Goal: Find specific page/section: Find specific page/section

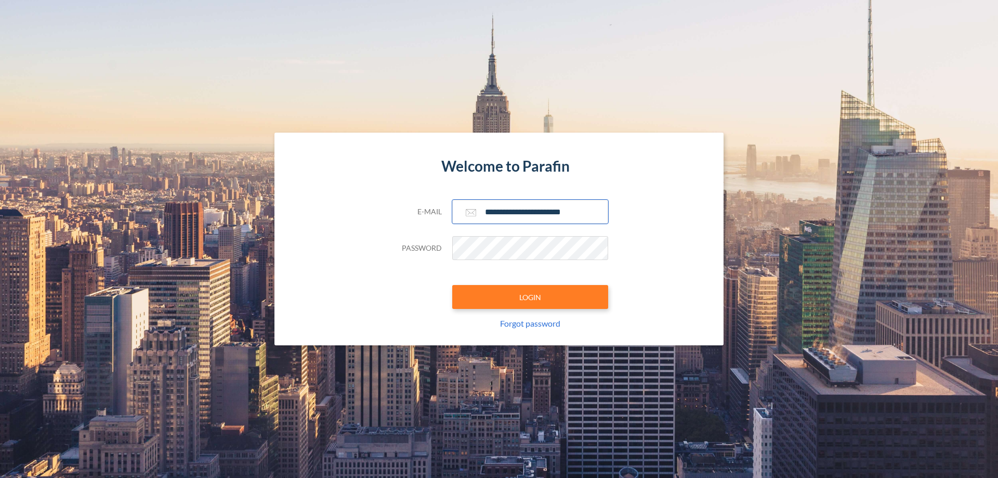
type input "**********"
click at [530, 297] on button "LOGIN" at bounding box center [530, 297] width 156 height 24
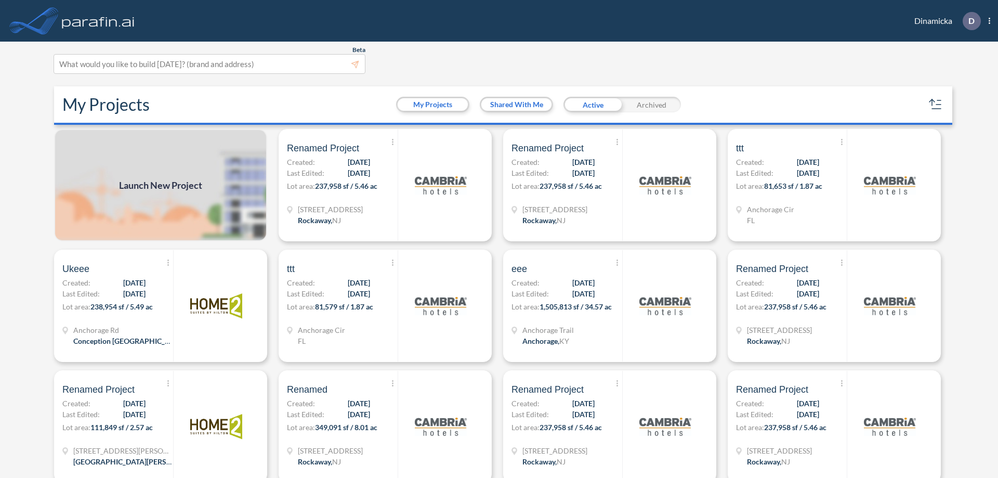
scroll to position [3, 0]
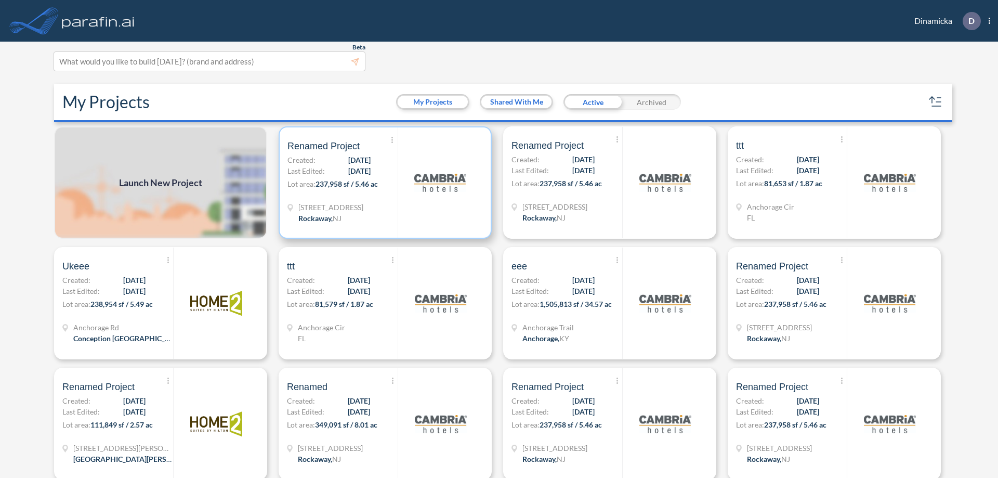
click at [383, 182] on p "Lot area: 237,958 sf / 5.46 ac" at bounding box center [342, 185] width 110 height 15
